Goal: Task Accomplishment & Management: Manage account settings

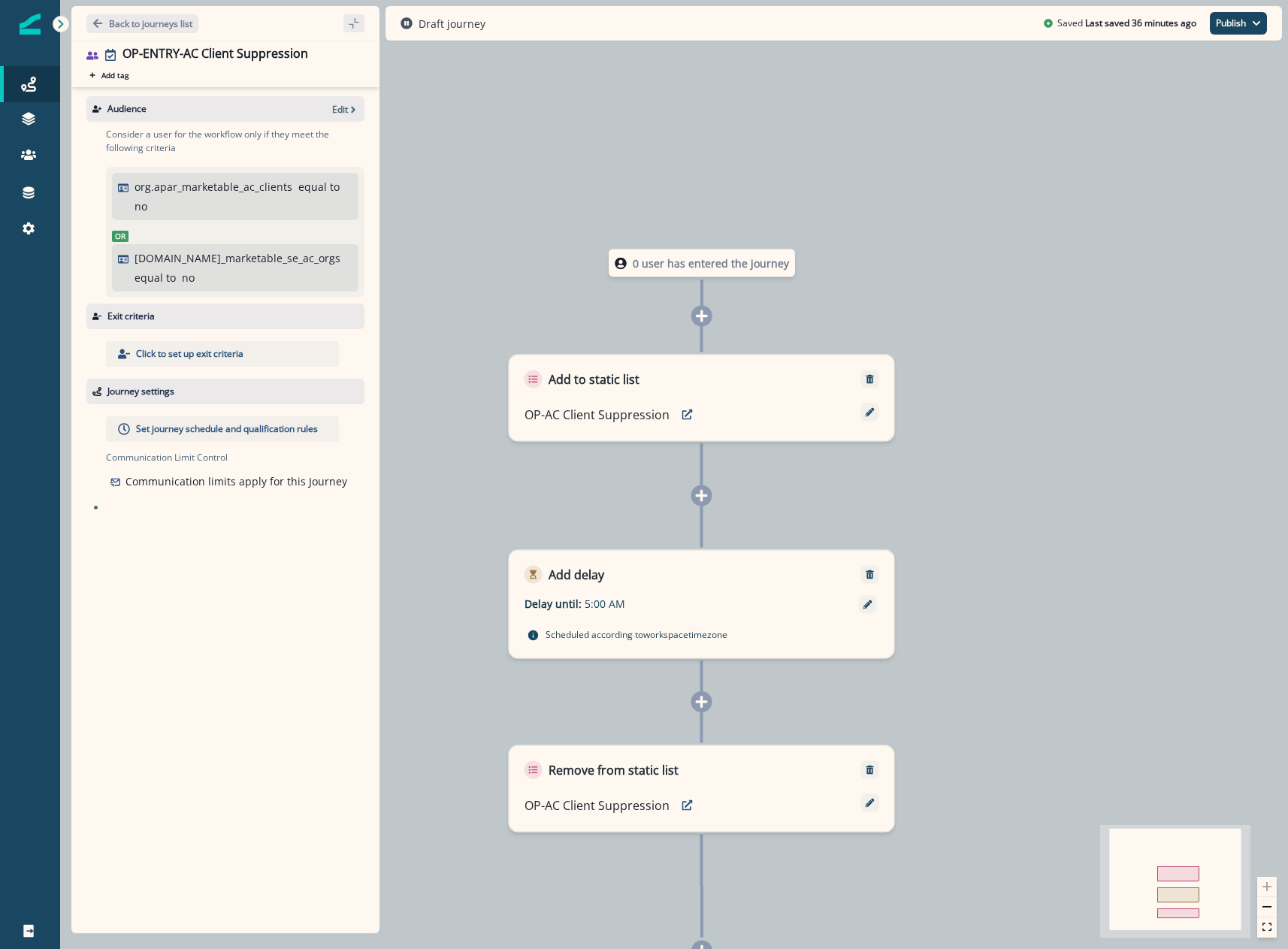
click at [197, 347] on p "Click to set up exit criteria" at bounding box center [189, 353] width 107 height 13
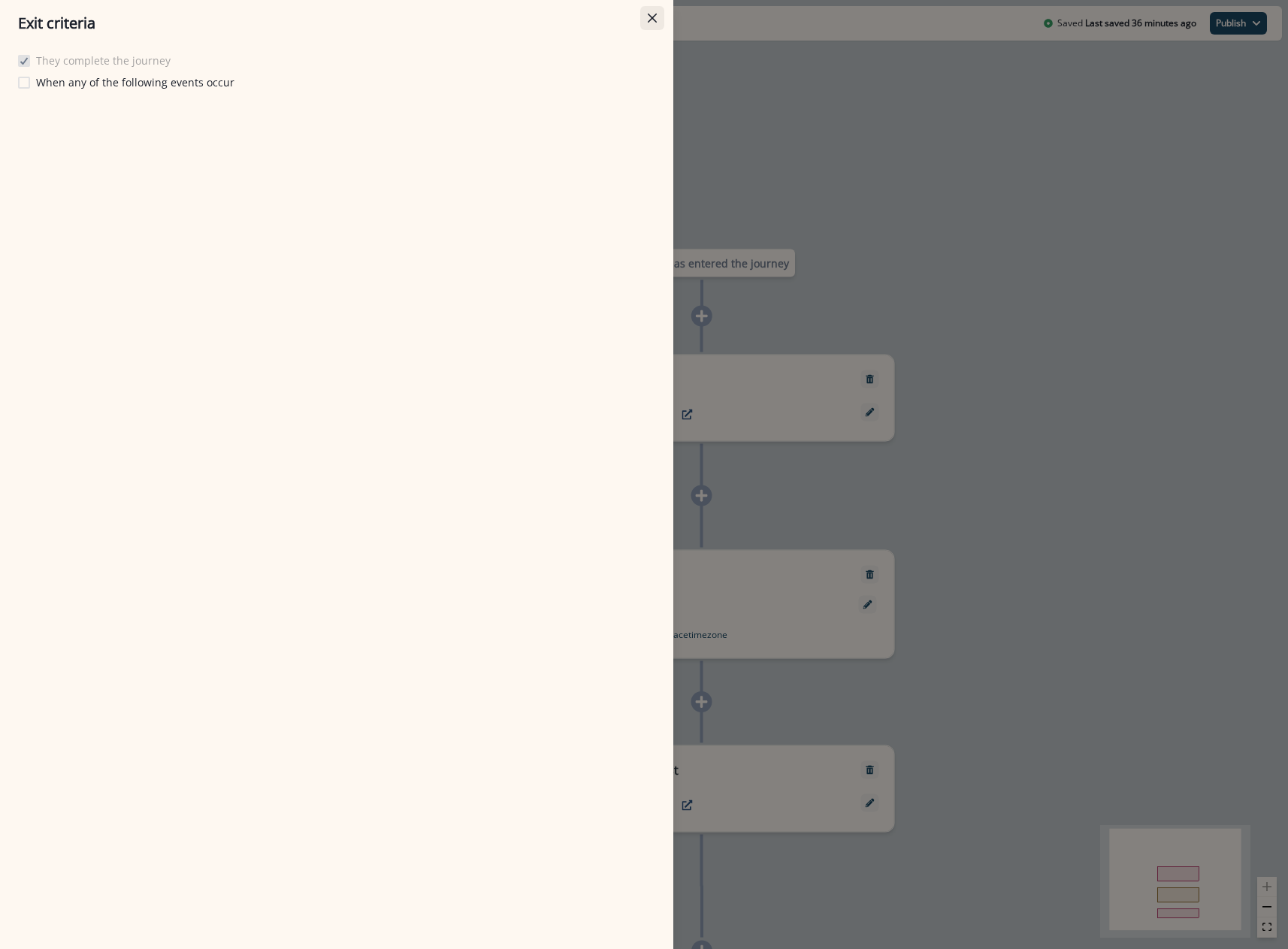
click at [641, 21] on button "Close" at bounding box center [652, 18] width 24 height 24
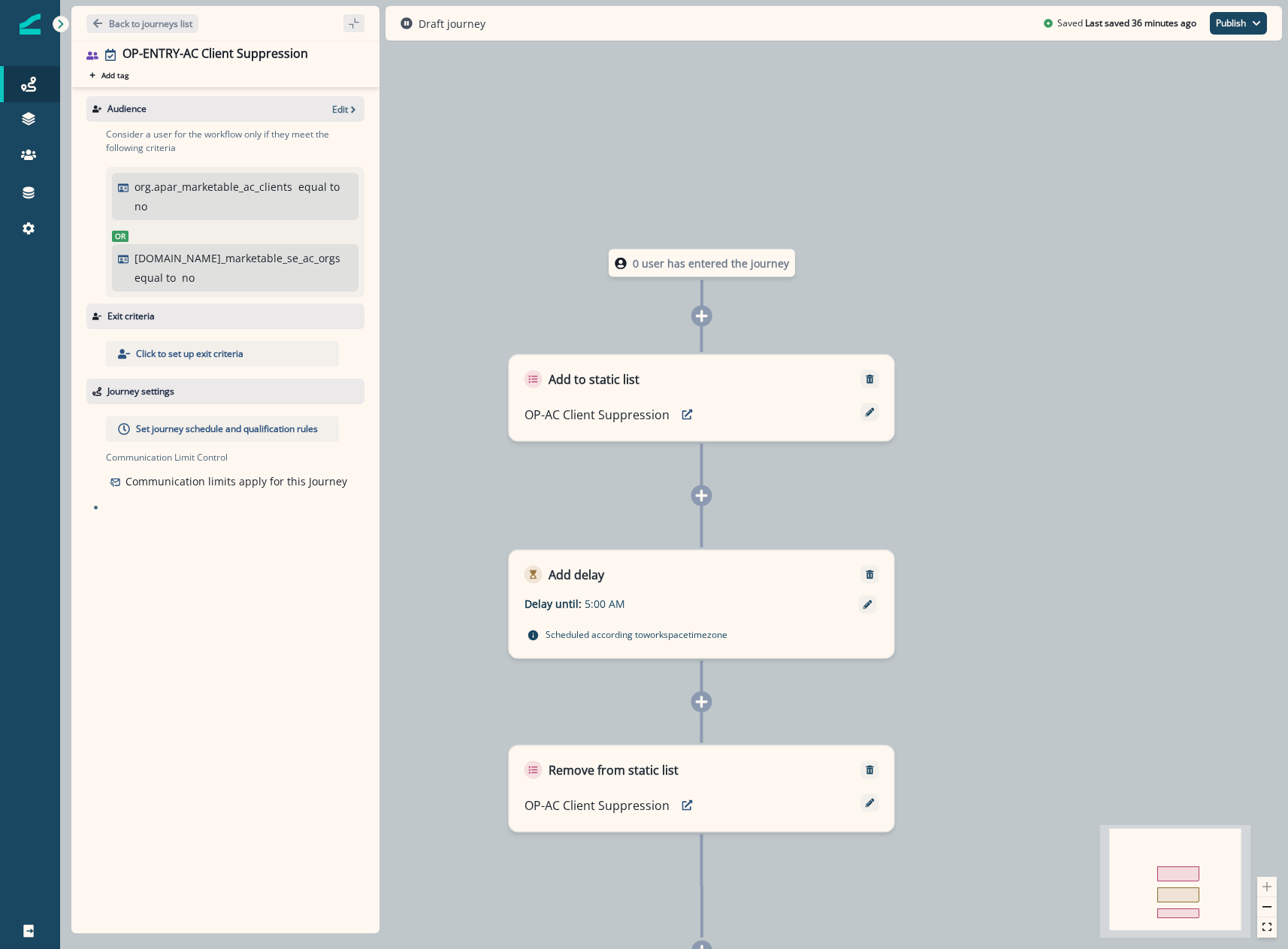
click at [227, 417] on div "Set journey schedule and qualification rules" at bounding box center [222, 429] width 233 height 26
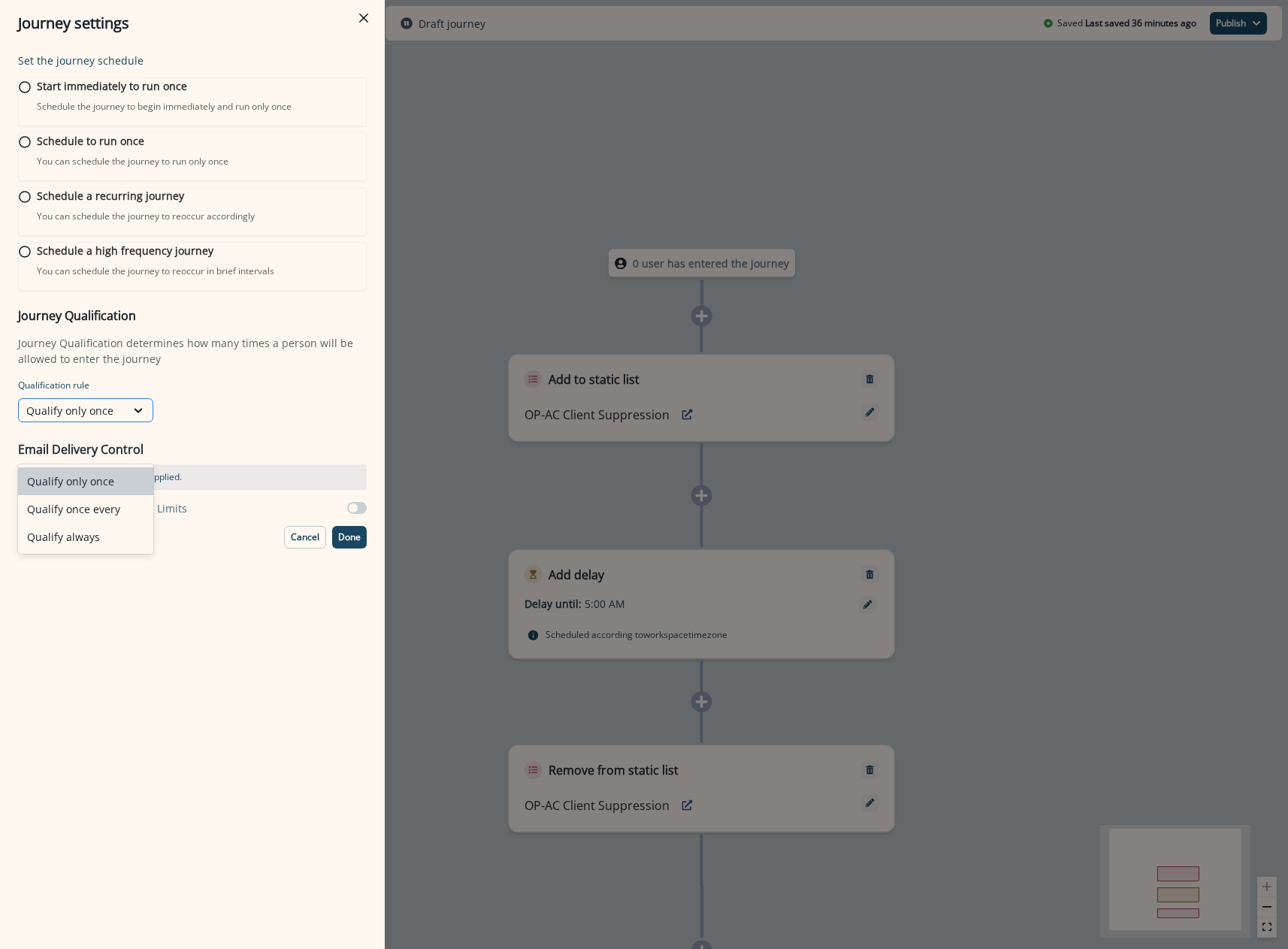
click at [114, 419] on div "Qualify only once" at bounding box center [72, 410] width 92 height 16
click at [102, 532] on div "Qualify always" at bounding box center [85, 537] width 135 height 28
click at [348, 543] on p "Done" at bounding box center [349, 537] width 23 height 10
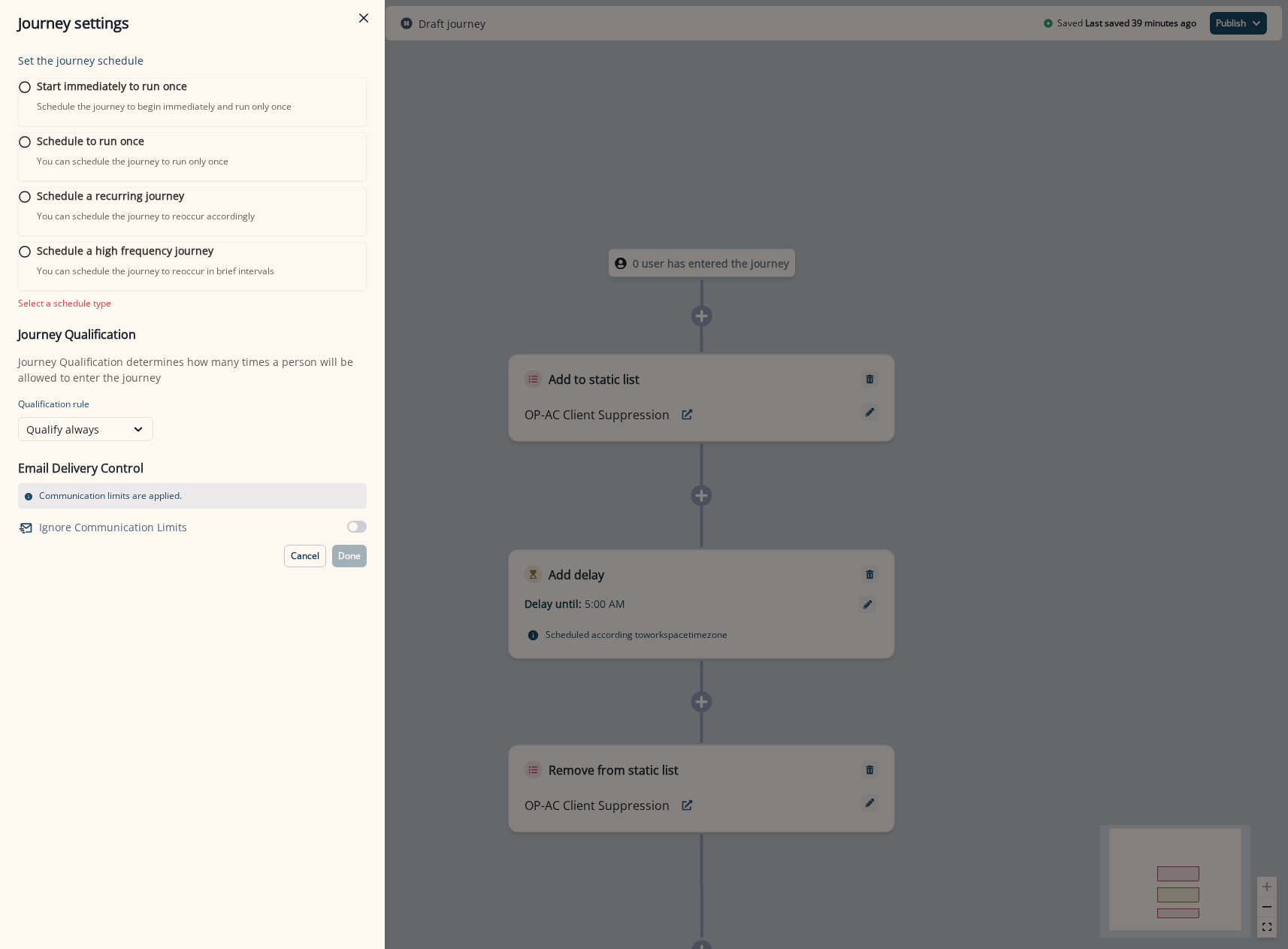
click at [533, 82] on div "Journey settings Set the journey schedule Start immediately to run once Schedul…" at bounding box center [644, 474] width 1288 height 949
click at [533, 82] on div "0 user has entered the journey Add to static list OP-AC Client Suppression Add …" at bounding box center [674, 474] width 1228 height 949
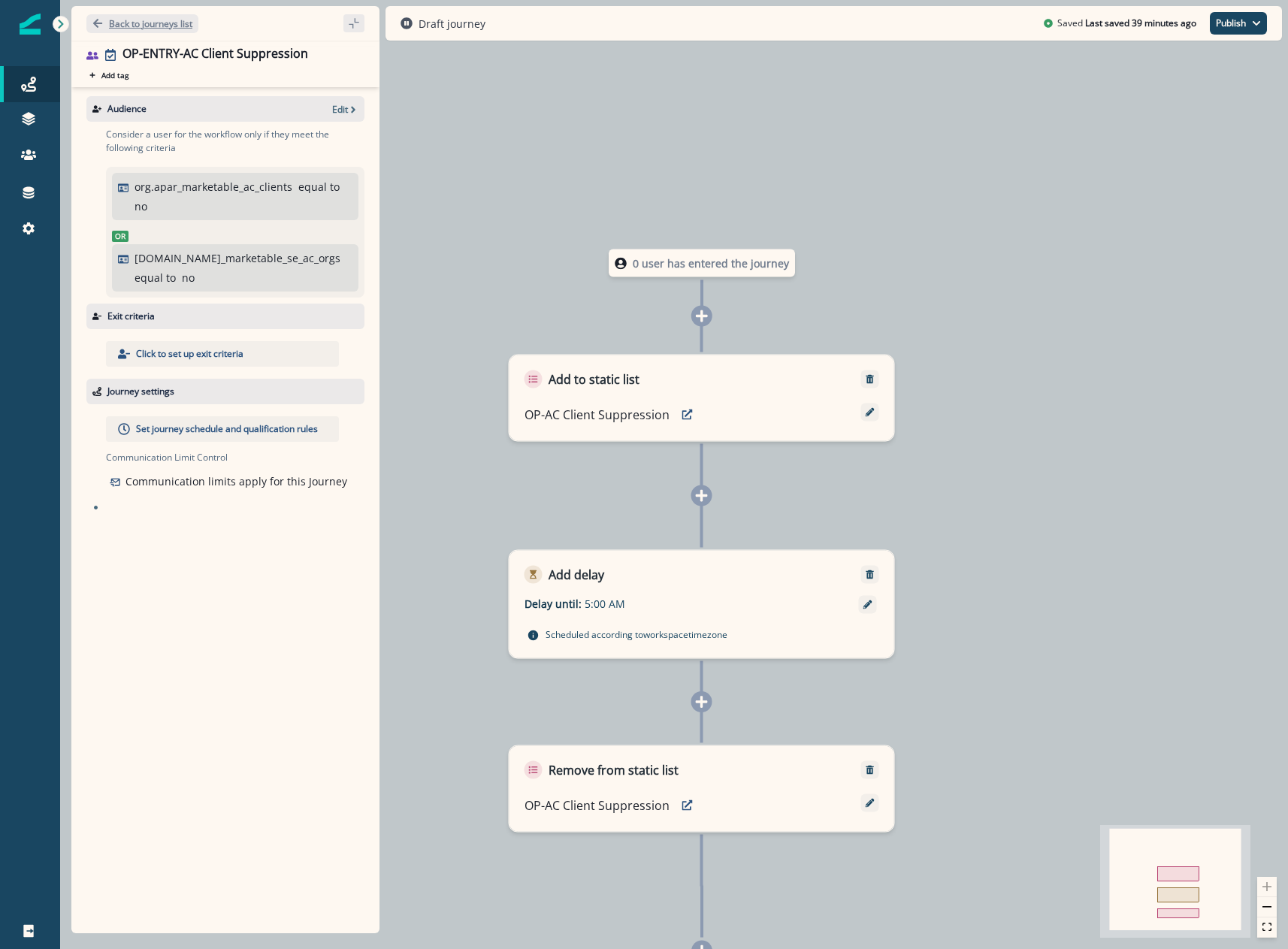
click at [161, 27] on p "Back to journeys list" at bounding box center [150, 23] width 84 height 13
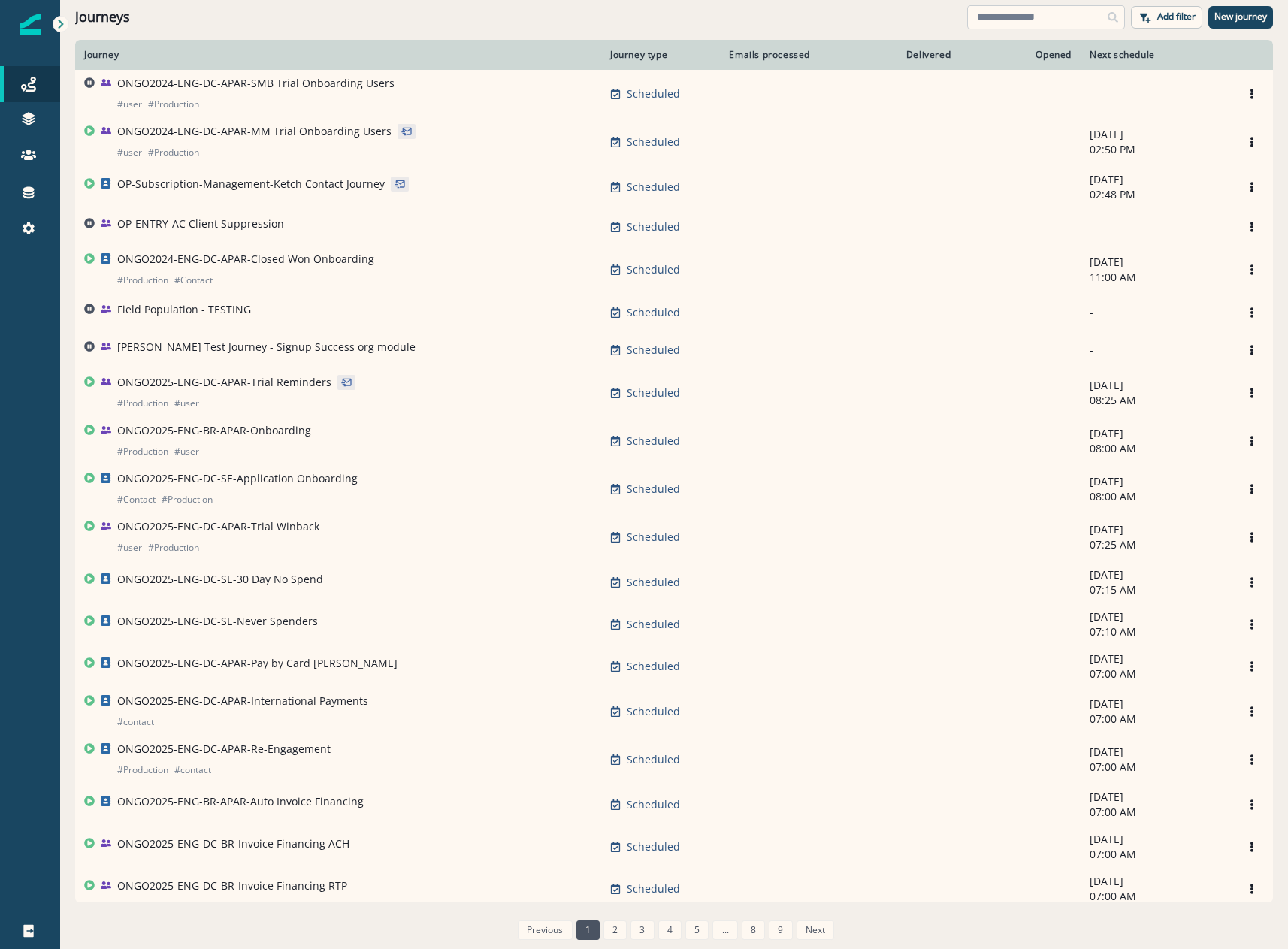
click at [1010, 15] on input at bounding box center [1046, 17] width 158 height 24
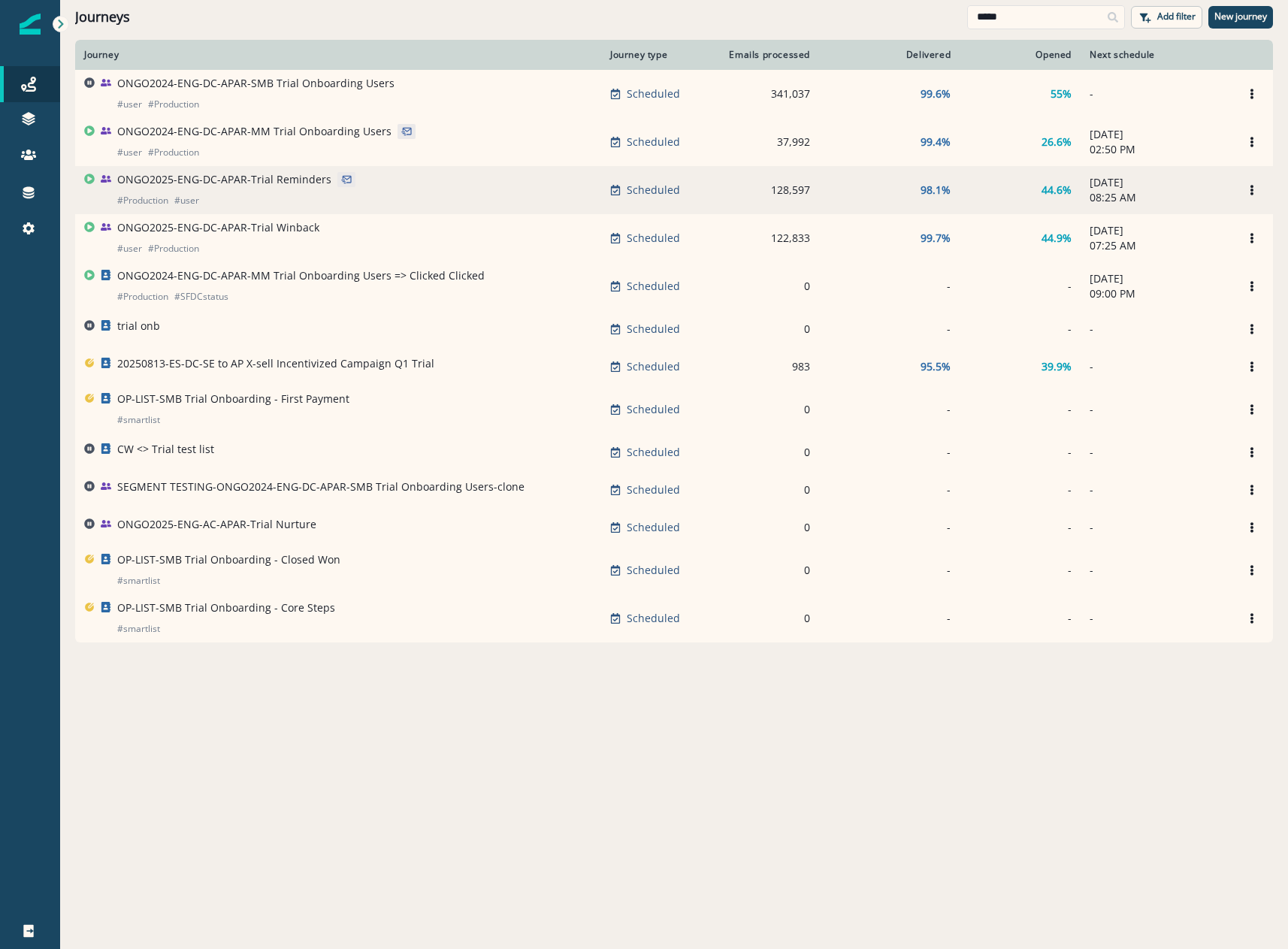
type input "*****"
click at [259, 187] on p "ONGO2025-ENG-DC-APAR-Trial Reminders" at bounding box center [225, 179] width 215 height 15
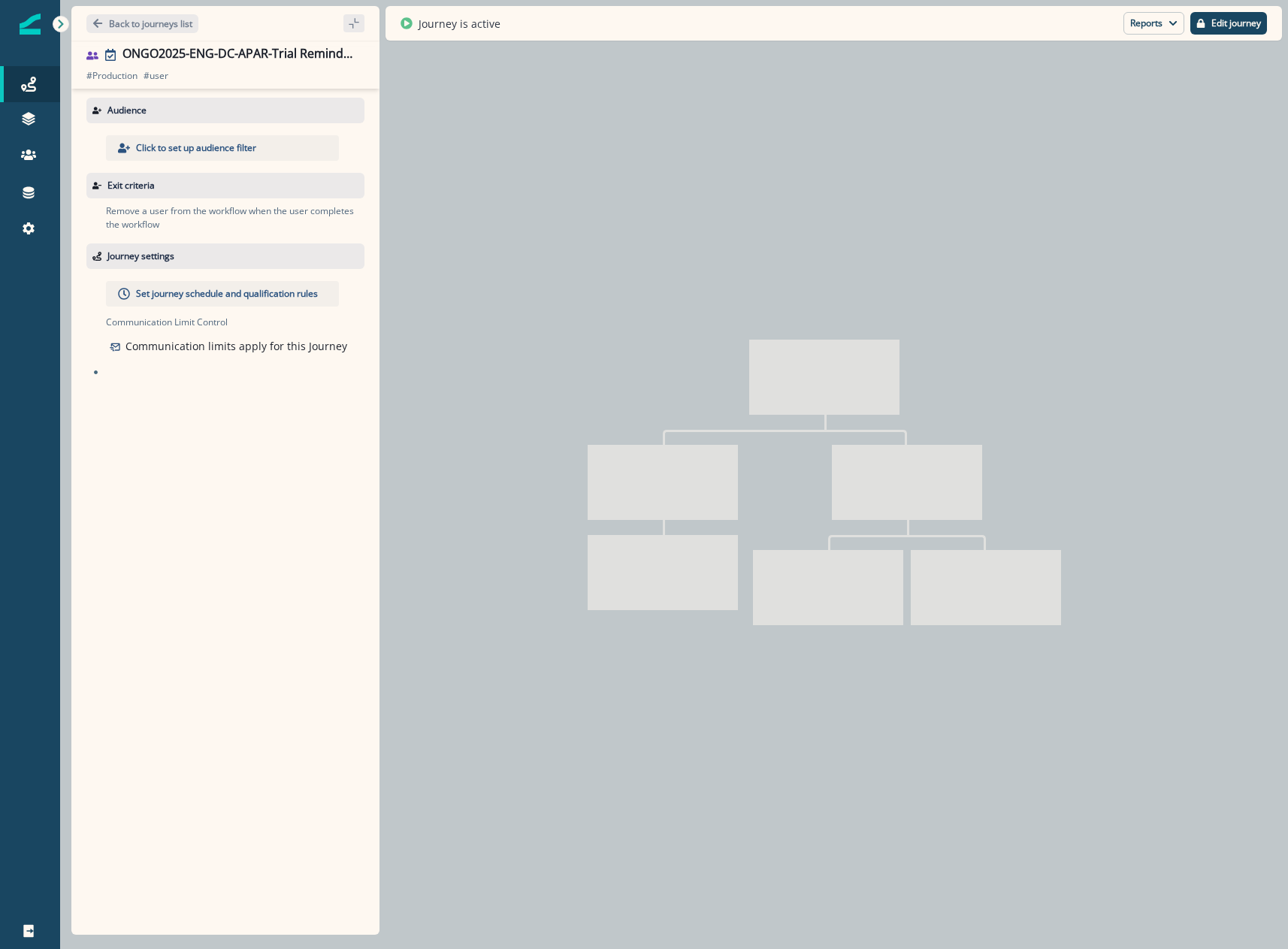
type input "**********"
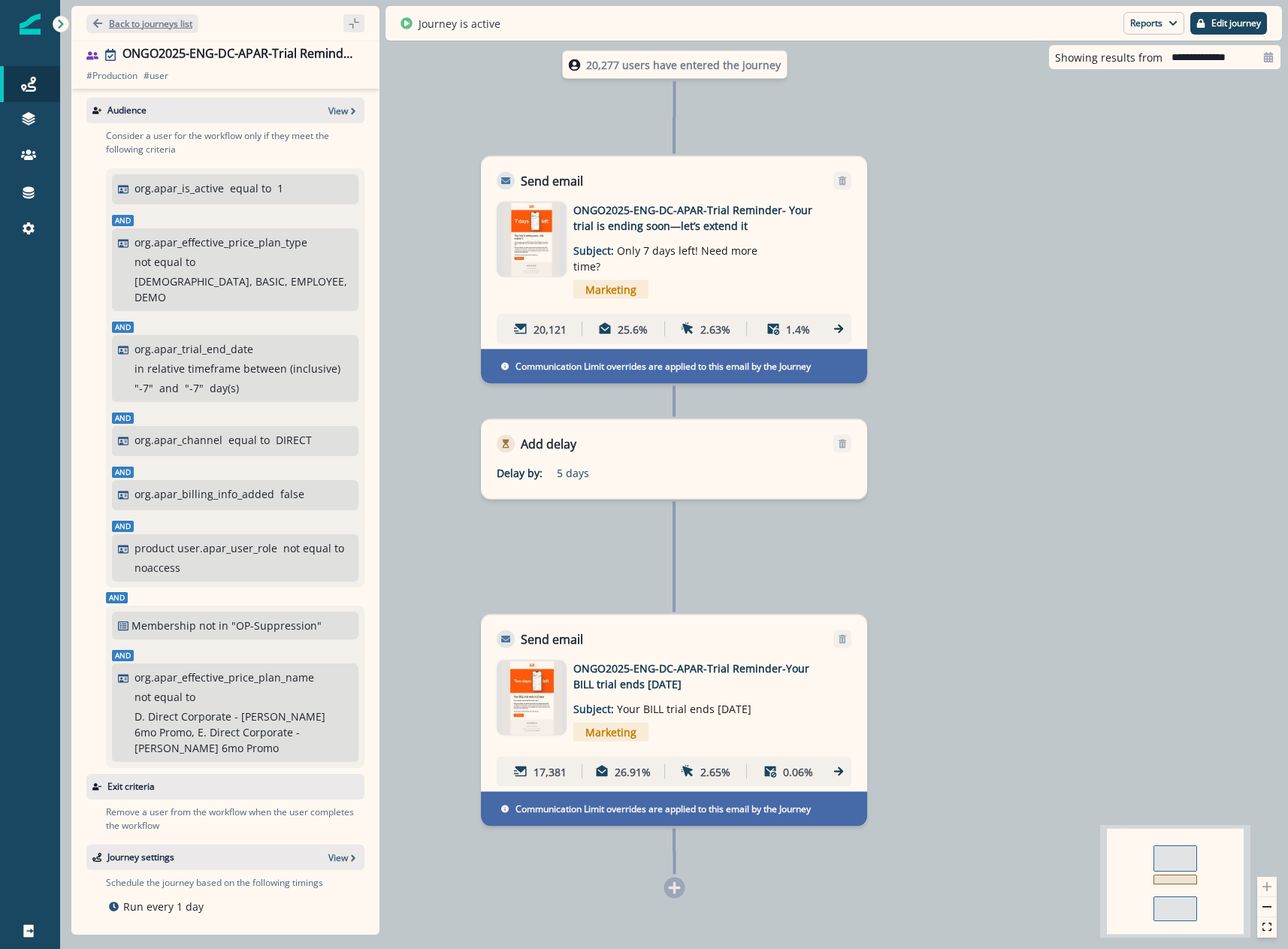
click at [168, 31] on button "Back to journeys list" at bounding box center [142, 23] width 112 height 19
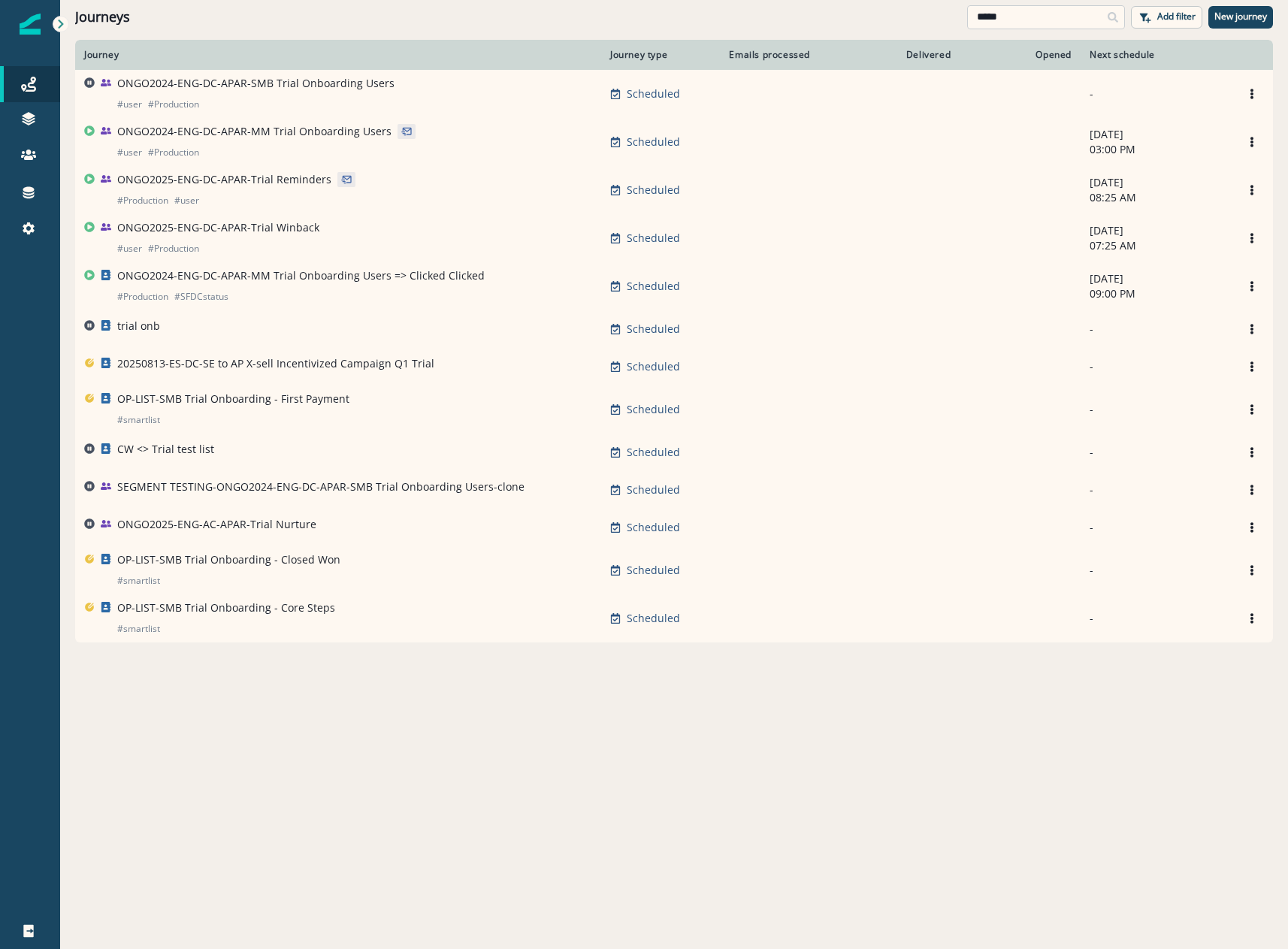
click at [1050, 13] on input "*****" at bounding box center [1046, 17] width 158 height 24
type input "*"
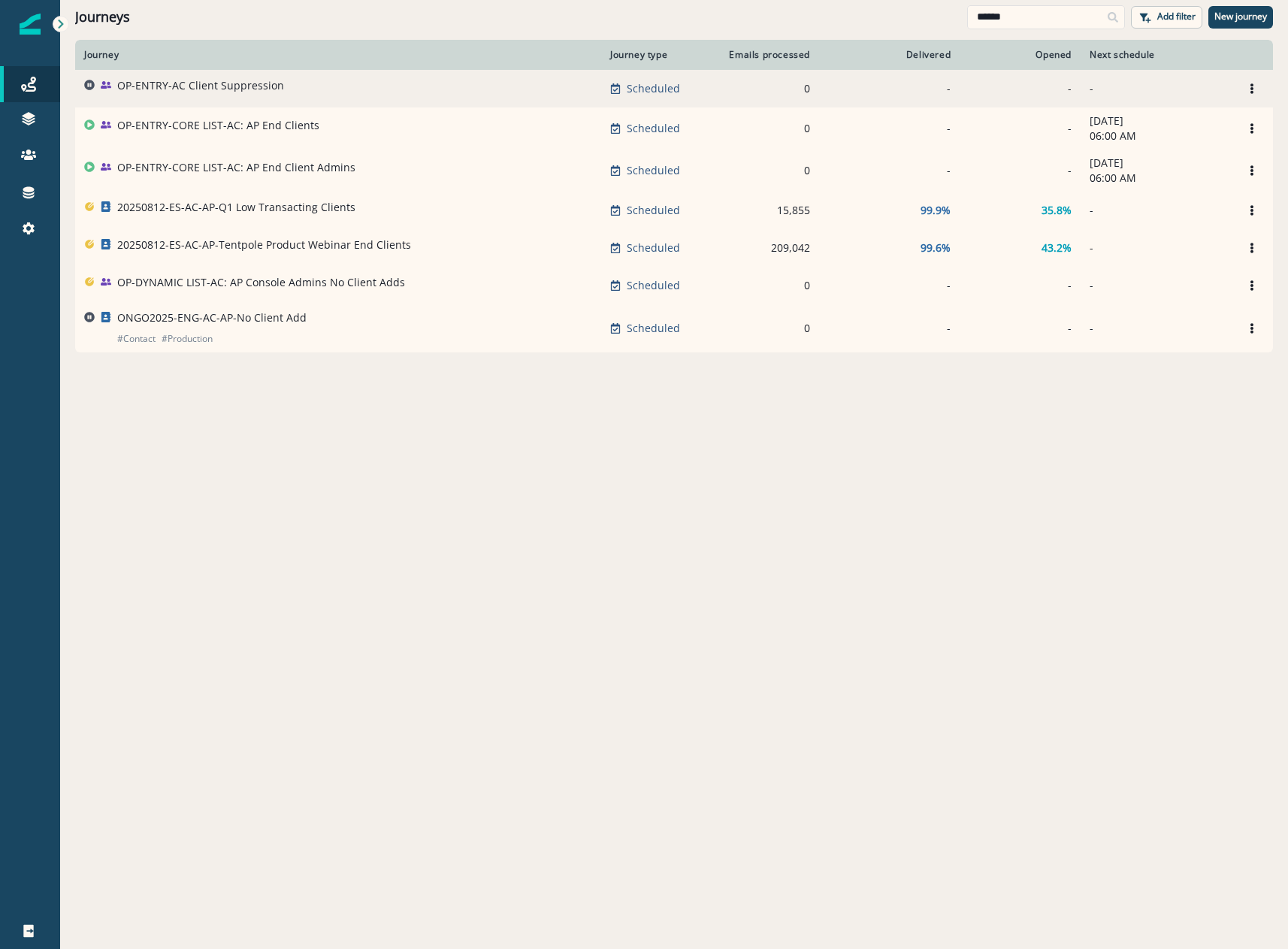
type input "******"
click at [180, 90] on p "OP-ENTRY-AC Client Suppression" at bounding box center [200, 85] width 167 height 15
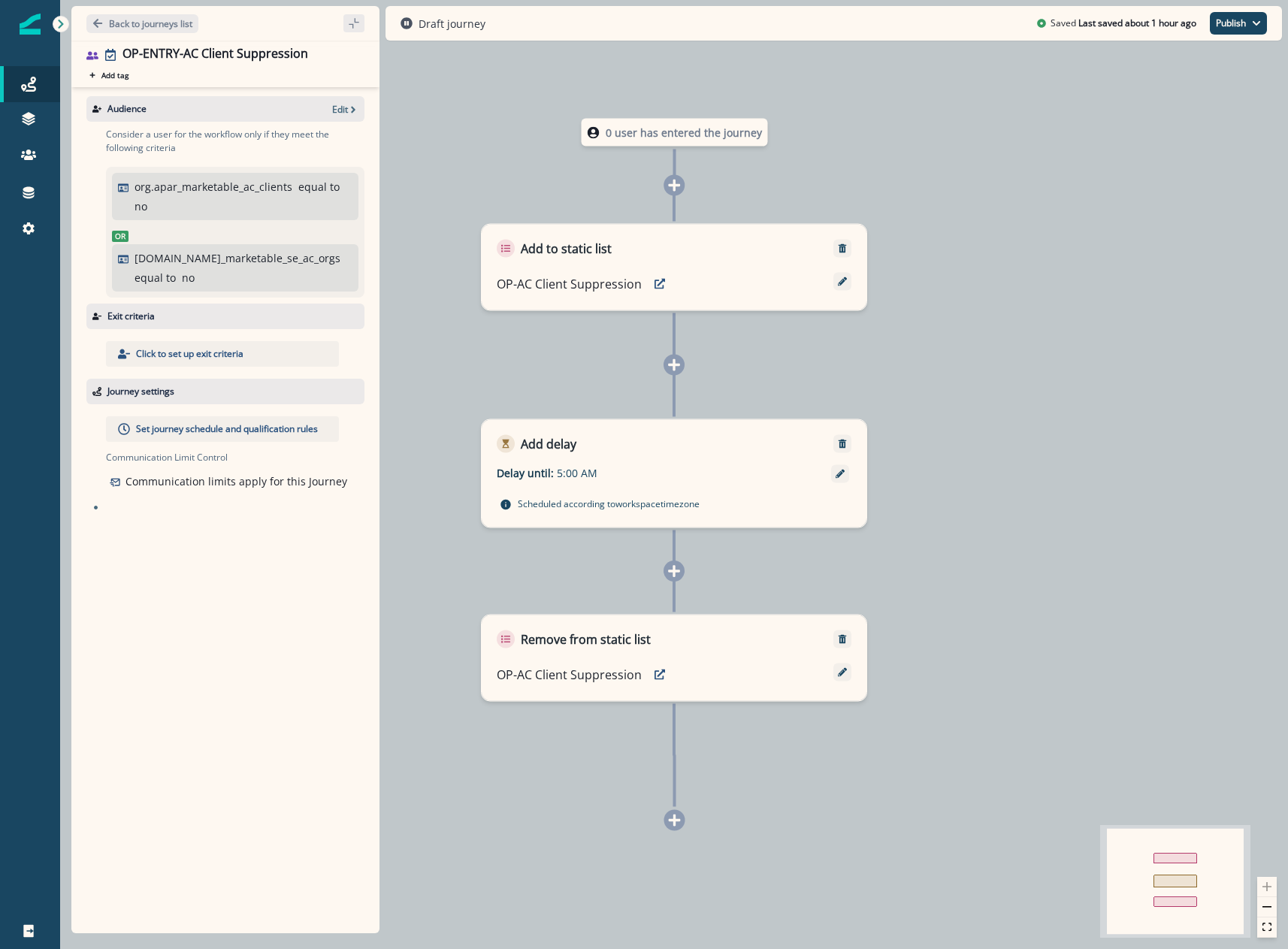
click at [244, 383] on div "Journey settings" at bounding box center [225, 392] width 278 height 26
click at [240, 417] on div "Set journey schedule and qualification rules" at bounding box center [222, 429] width 233 height 26
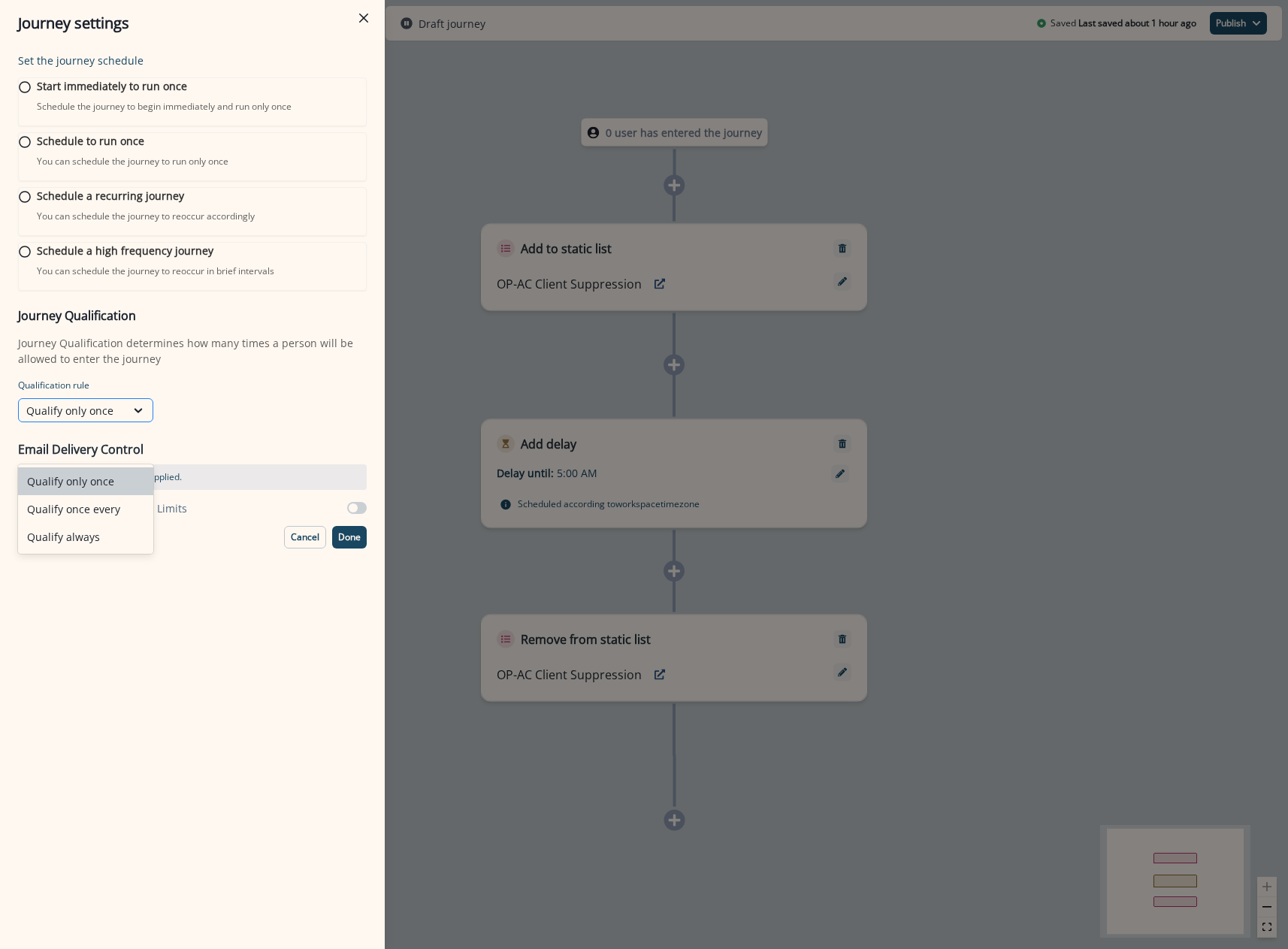
click at [73, 419] on div "Qualify only once" at bounding box center [72, 410] width 92 height 16
click at [85, 536] on div "Qualify always" at bounding box center [85, 537] width 135 height 28
click at [106, 589] on div "Set the journey schedule Start immediately to run once Schedule the journey to …" at bounding box center [192, 498] width 384 height 903
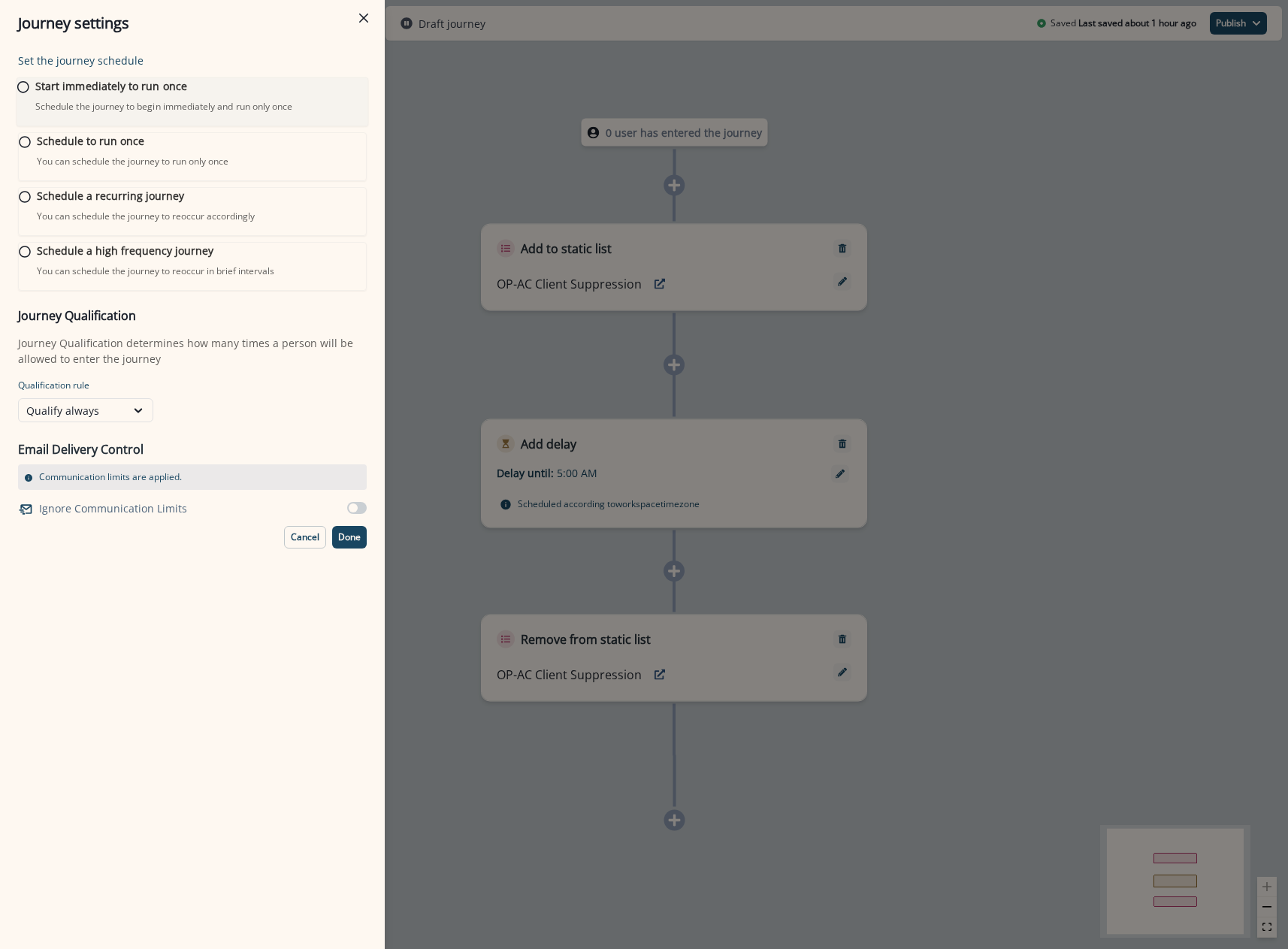
click at [84, 94] on p "Start immediately to run once" at bounding box center [111, 86] width 152 height 16
click at [346, 547] on button "Done" at bounding box center [349, 536] width 34 height 23
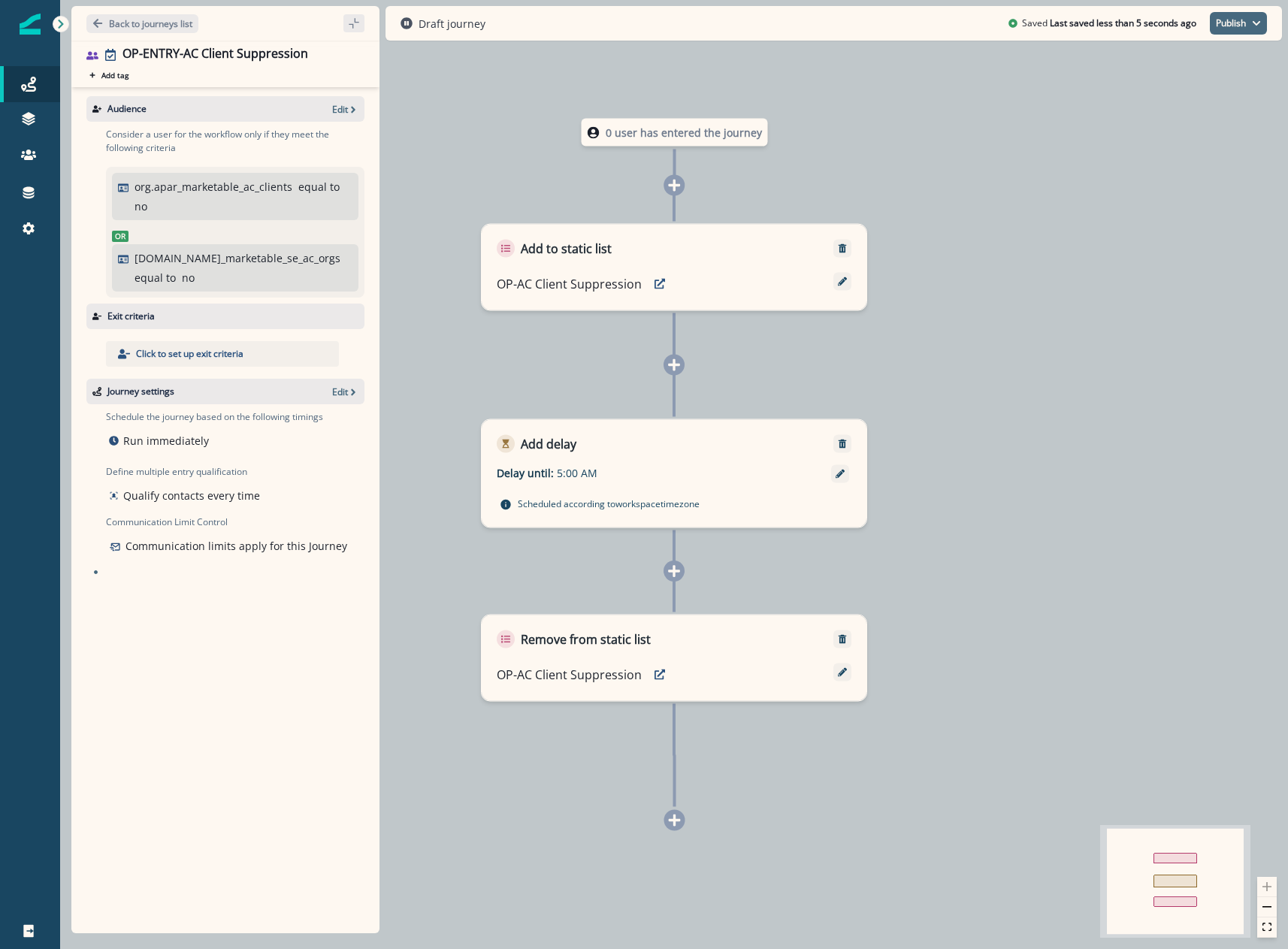
click at [1259, 18] on button "Publish" at bounding box center [1238, 23] width 57 height 23
click at [1209, 58] on button "as active journey" at bounding box center [1182, 60] width 167 height 27
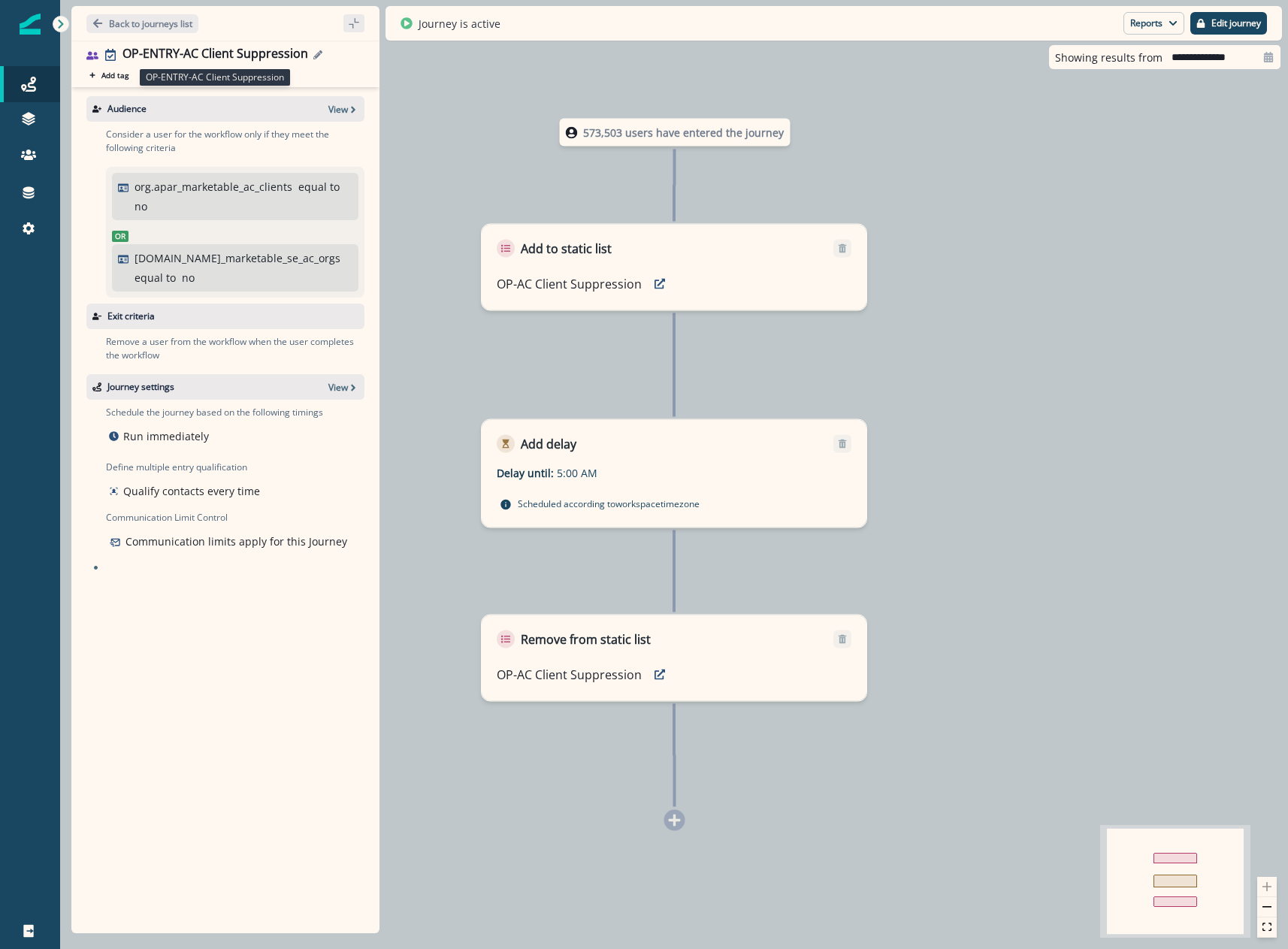
click at [300, 54] on div "OP-ENTRY-AC Client Suppression" at bounding box center [215, 55] width 186 height 16
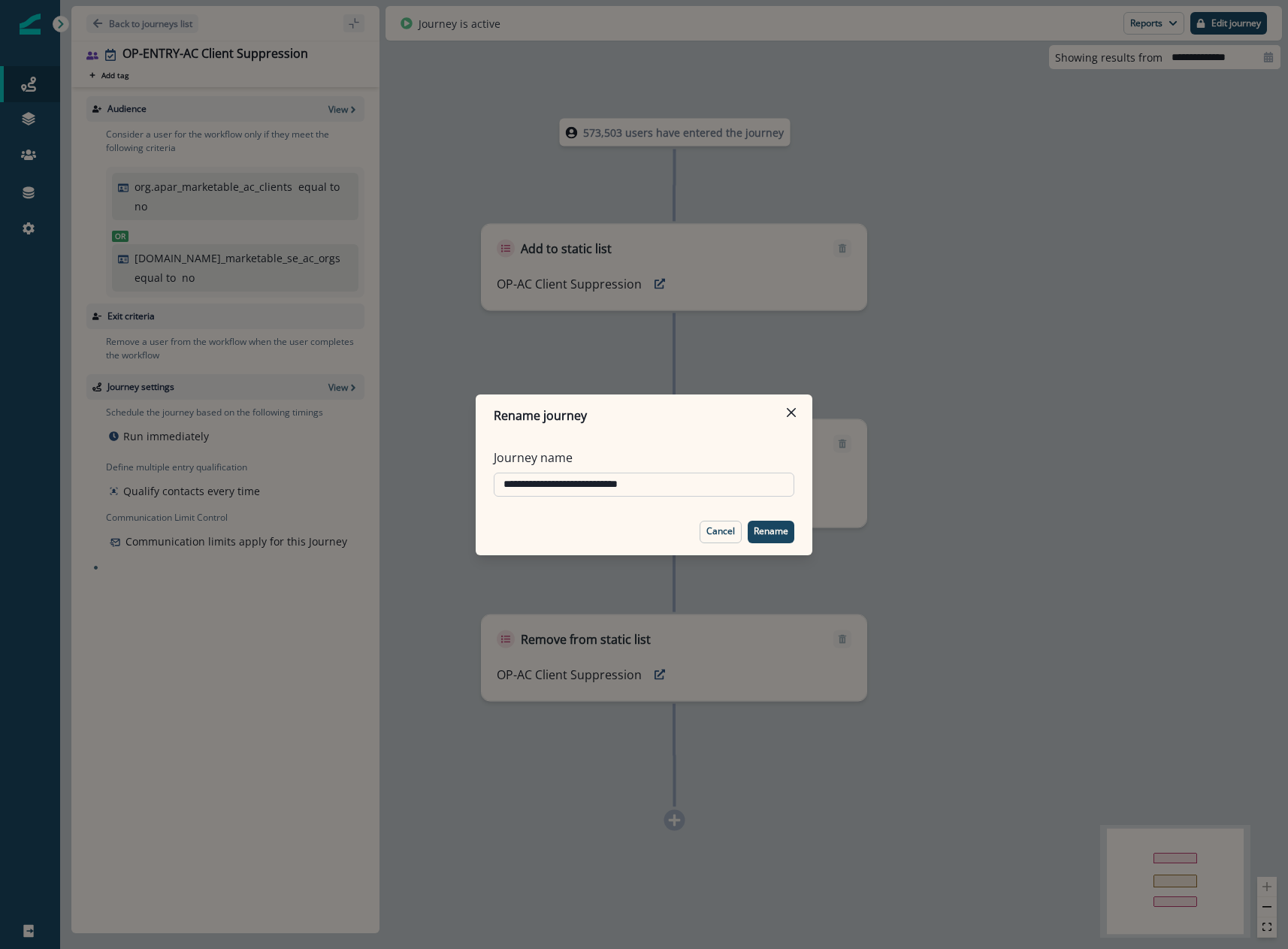
click at [535, 485] on input "**********" at bounding box center [644, 485] width 301 height 24
click at [720, 533] on p "Cancel" at bounding box center [720, 531] width 28 height 10
